Goal: Check status: Check status

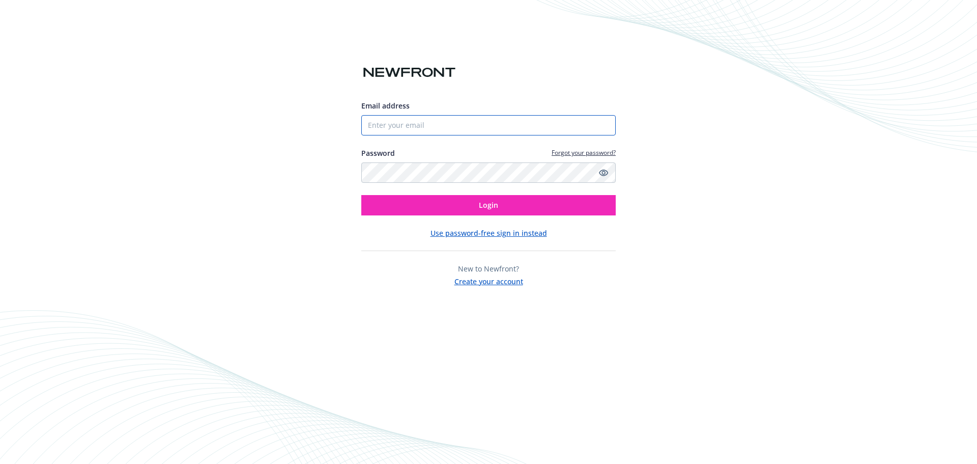
click at [448, 122] on input "Email address" at bounding box center [488, 125] width 255 height 20
type input "[EMAIL_ADDRESS][DOMAIN_NAME]"
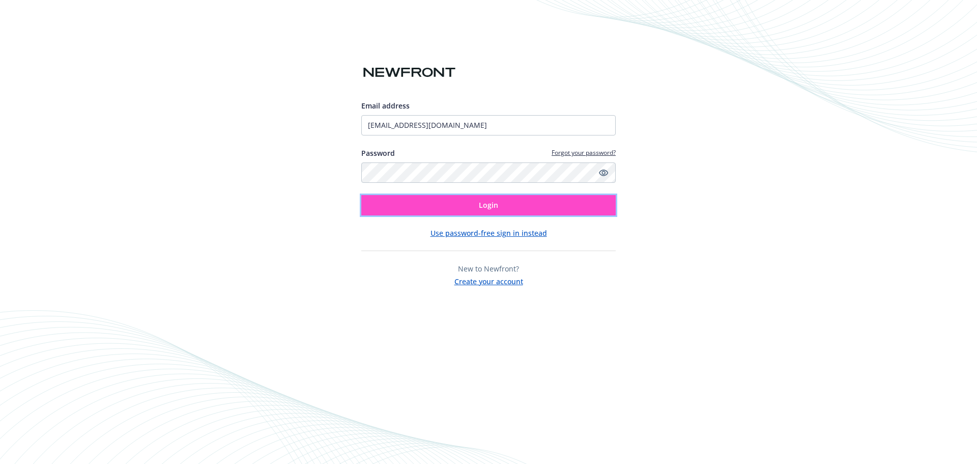
click at [511, 200] on button "Login" at bounding box center [488, 205] width 255 height 20
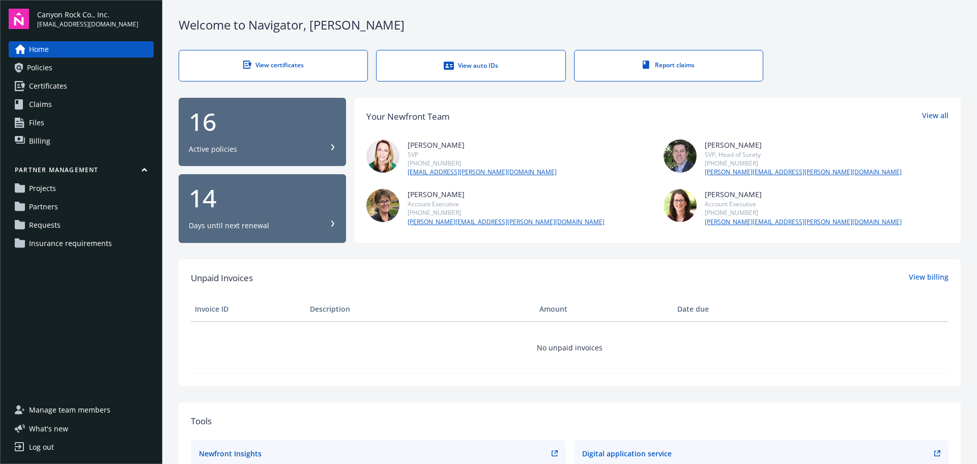
click at [53, 208] on span "Partners" at bounding box center [43, 207] width 29 height 16
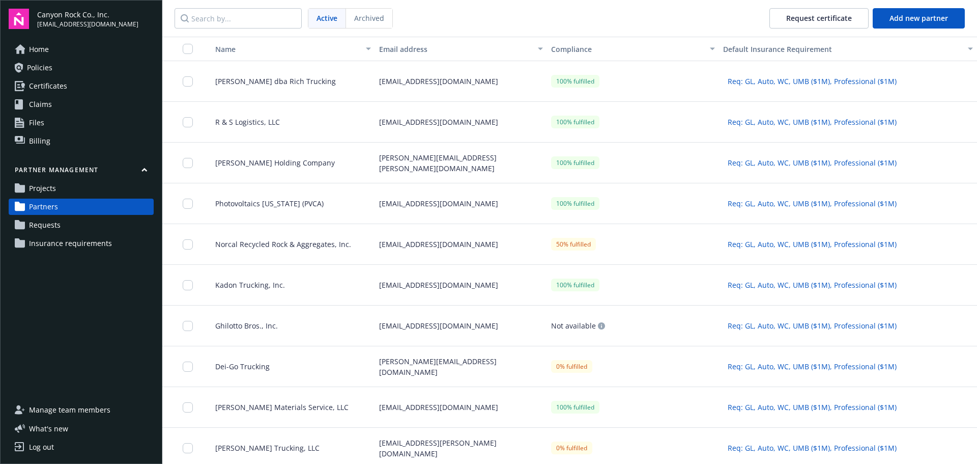
click at [46, 224] on span "Requests" at bounding box center [45, 225] width 32 height 16
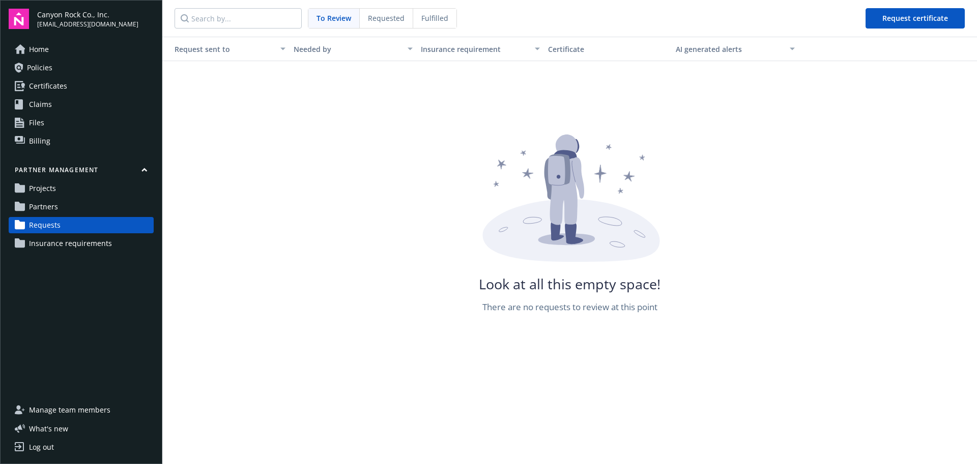
click at [40, 206] on span "Partners" at bounding box center [43, 207] width 29 height 16
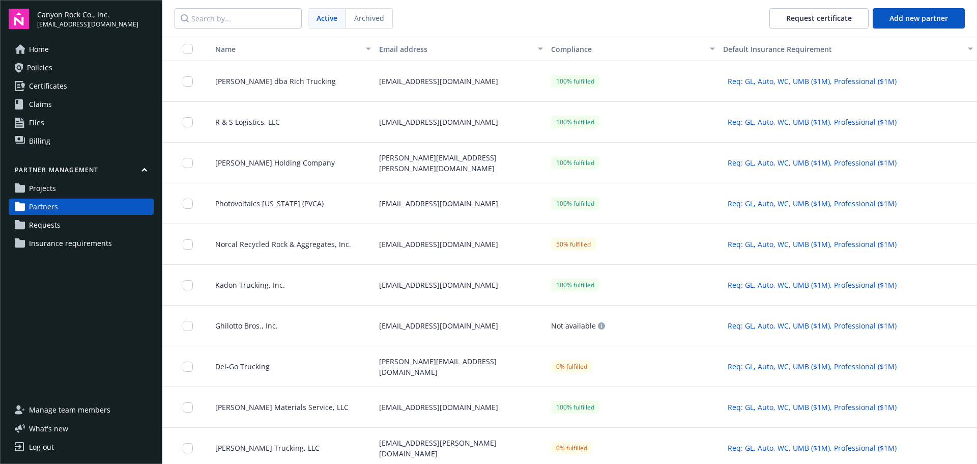
click at [44, 187] on span "Projects" at bounding box center [42, 188] width 27 height 16
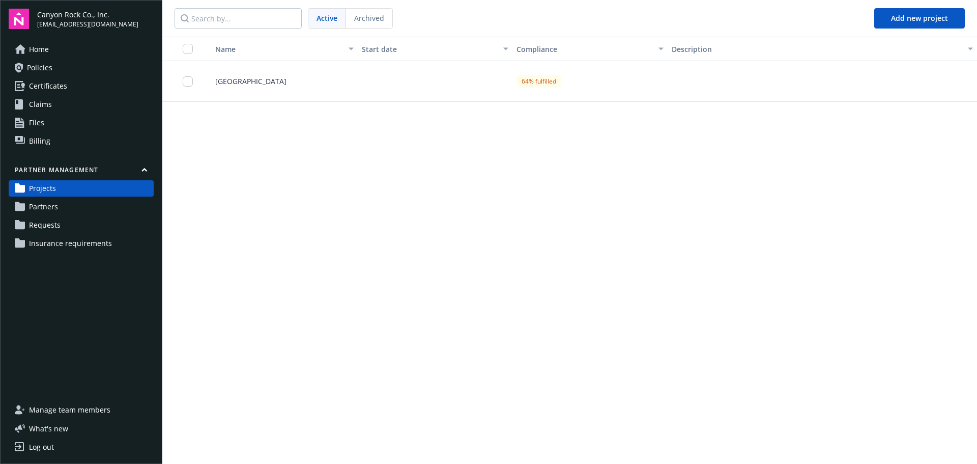
click at [295, 86] on div "[GEOGRAPHIC_DATA]" at bounding box center [280, 81] width 155 height 41
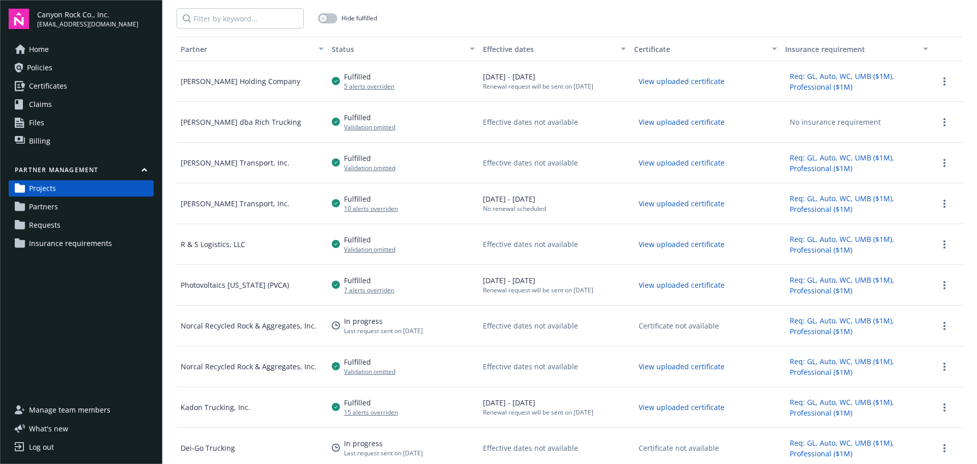
click at [668, 243] on button "View uploaded certificate" at bounding box center [681, 244] width 95 height 16
click at [50, 224] on span "Requests" at bounding box center [45, 225] width 32 height 16
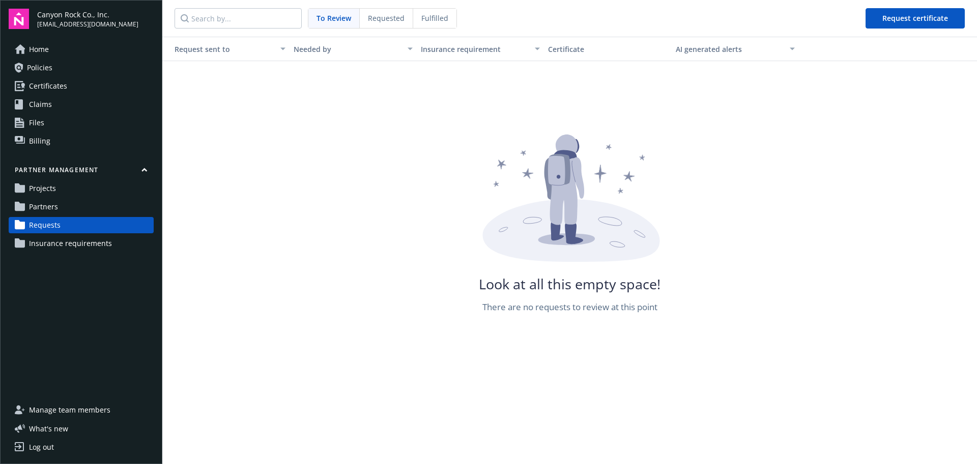
click at [433, 17] on span "Fulfilled" at bounding box center [434, 18] width 27 height 11
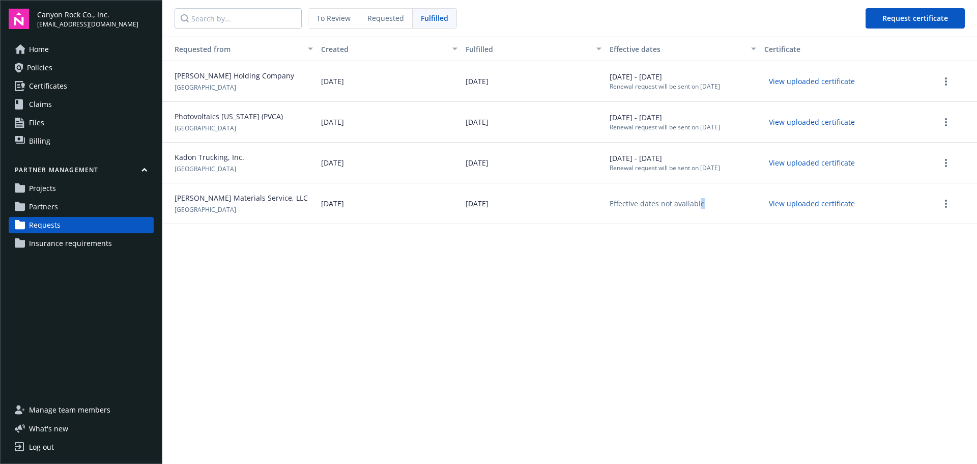
click at [700, 324] on div "Requested from Created Fulfilled Effective dates Certificate [PERSON_NAME] Hold…" at bounding box center [569, 250] width 815 height 427
click at [37, 185] on span "Projects" at bounding box center [42, 188] width 27 height 16
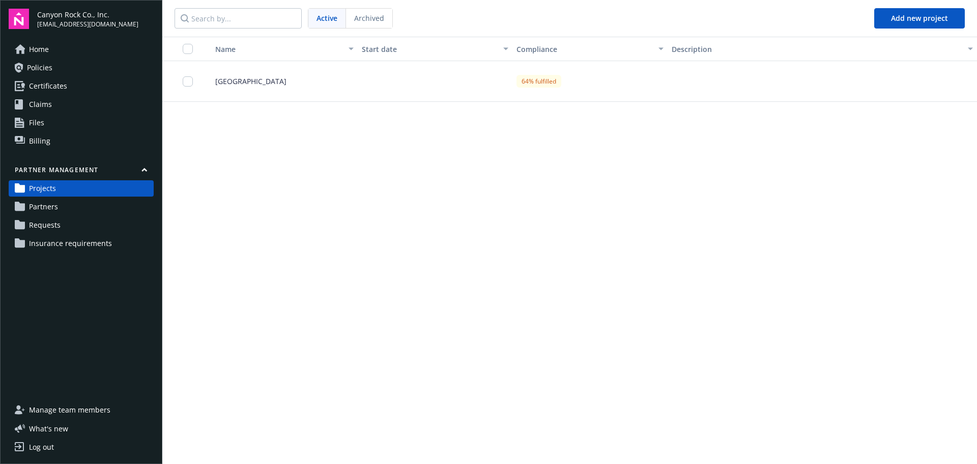
click at [247, 74] on div "[GEOGRAPHIC_DATA]" at bounding box center [280, 81] width 155 height 41
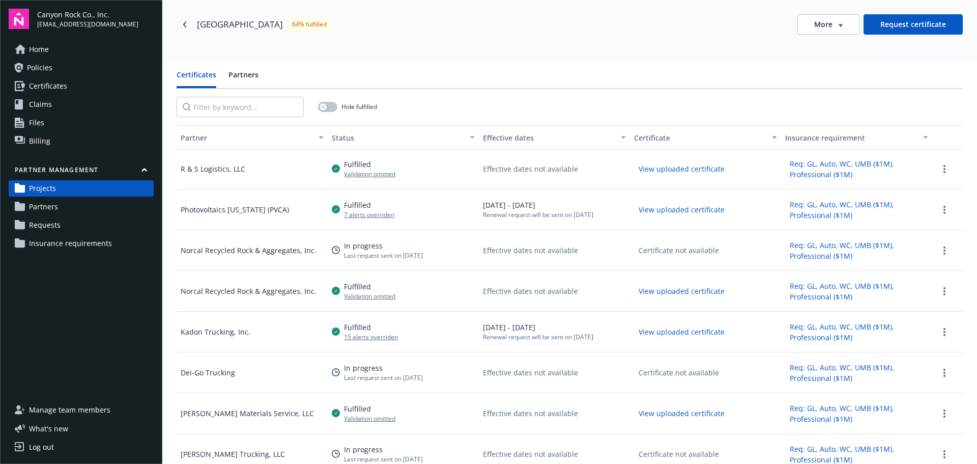
scroll to position [167, 0]
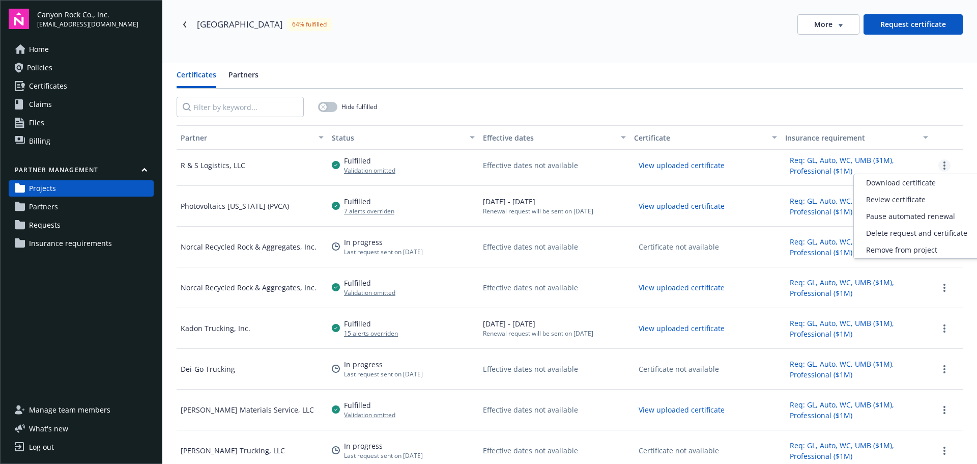
click at [939, 164] on link "more" at bounding box center [945, 165] width 12 height 12
click at [886, 198] on span "Review certificate" at bounding box center [896, 199] width 60 height 11
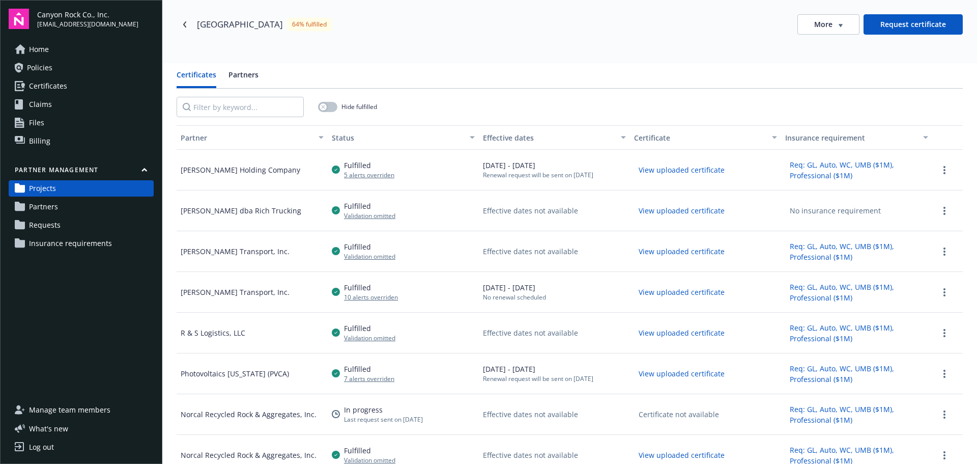
click at [38, 446] on div "Log out" at bounding box center [41, 447] width 25 height 16
